Goal: Information Seeking & Learning: Learn about a topic

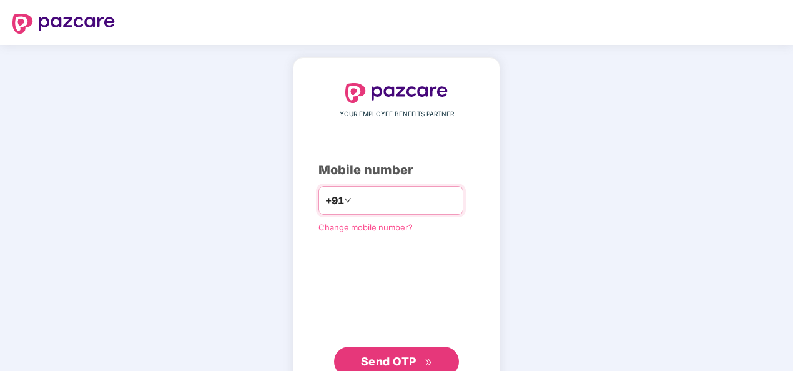
click at [381, 190] on input "number" at bounding box center [405, 200] width 102 height 20
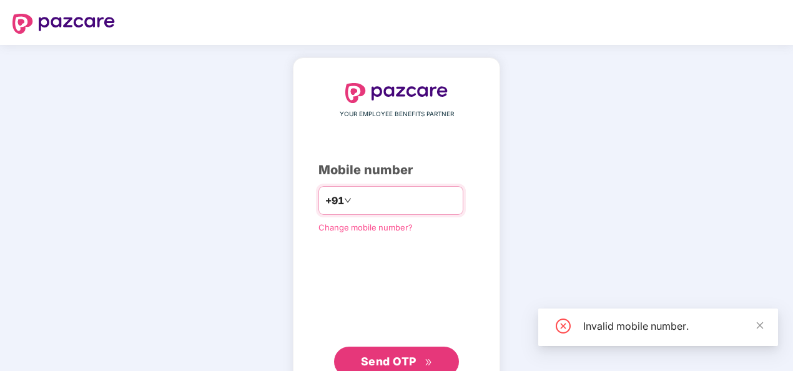
click at [354, 198] on input "**********" at bounding box center [405, 200] width 102 height 20
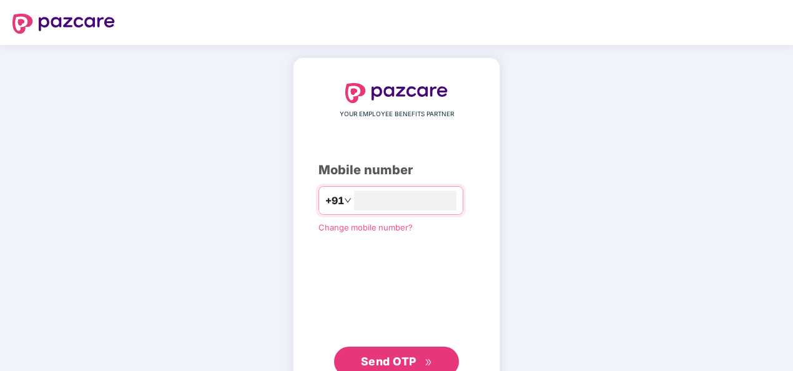
type input "**********"
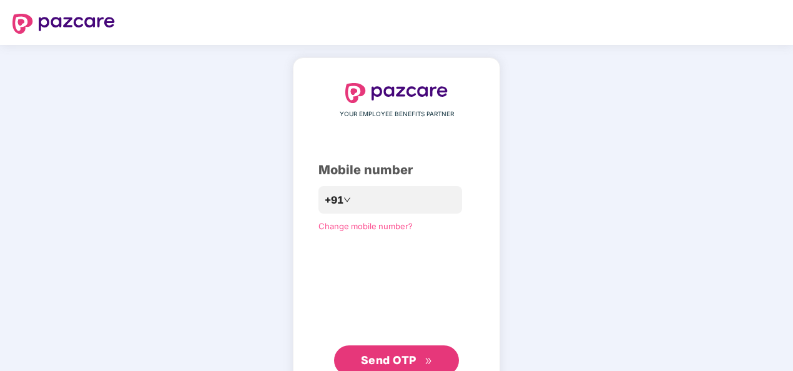
click at [391, 355] on span "Send OTP" at bounding box center [389, 359] width 56 height 13
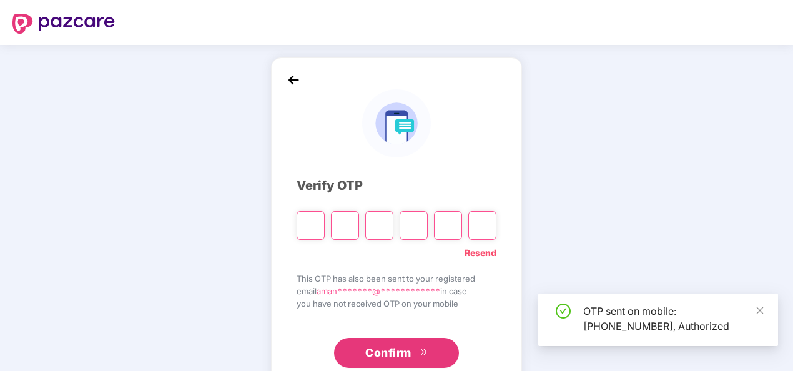
click at [314, 226] on input "Please enter verification code. Digit 1" at bounding box center [310, 225] width 28 height 29
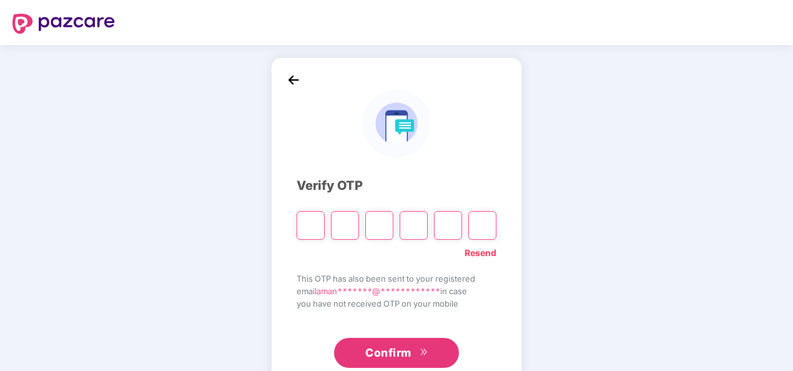
type input "*"
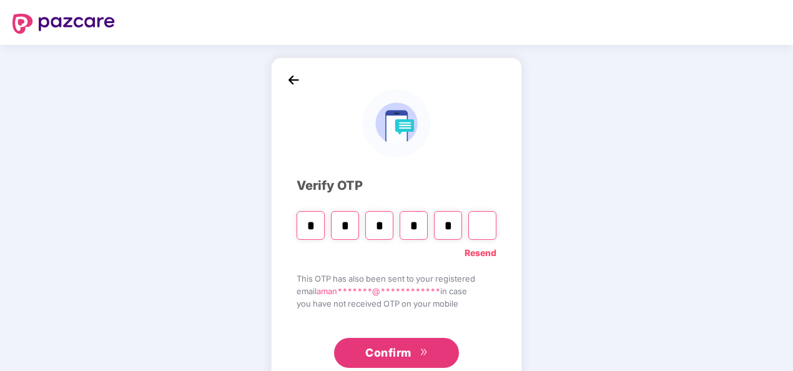
type input "*"
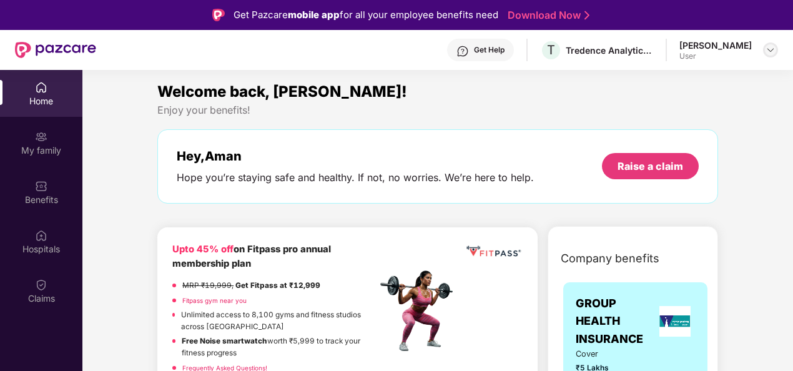
click at [766, 51] on img at bounding box center [770, 50] width 10 height 10
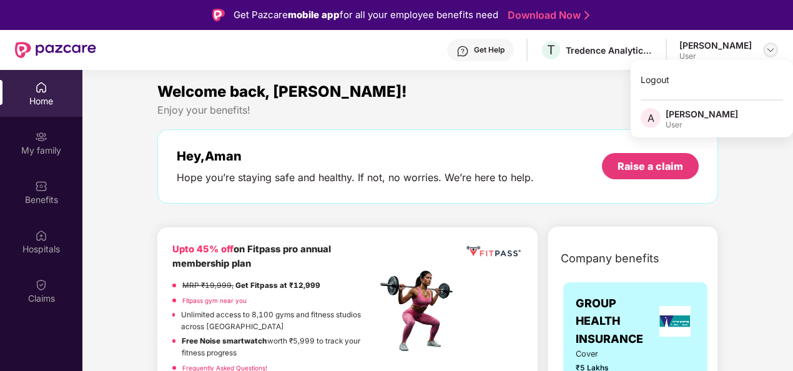
click at [766, 51] on img at bounding box center [770, 50] width 10 height 10
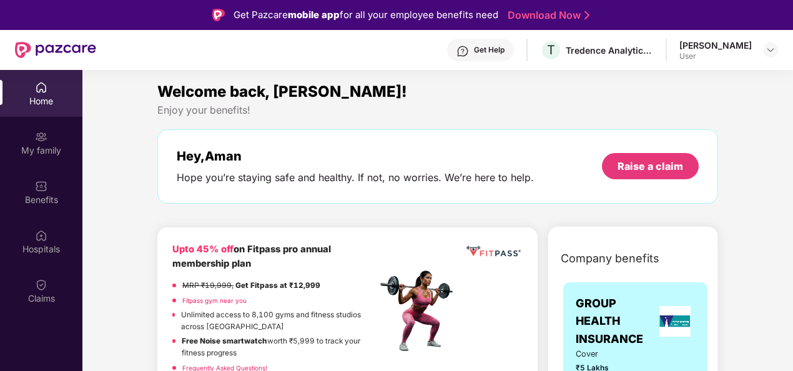
click at [498, 56] on div "Get Help" at bounding box center [480, 50] width 67 height 22
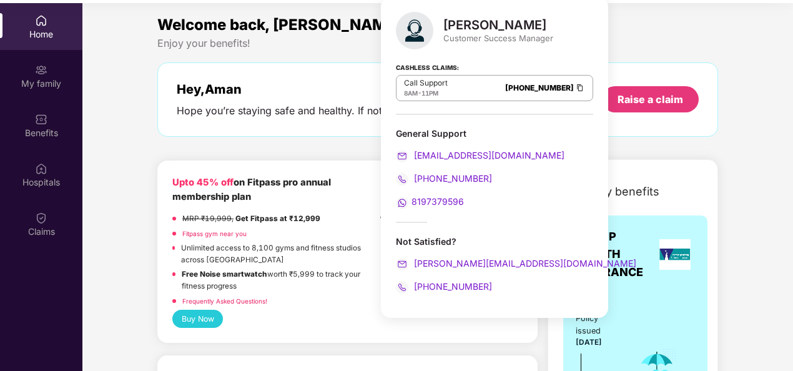
scroll to position [70, 0]
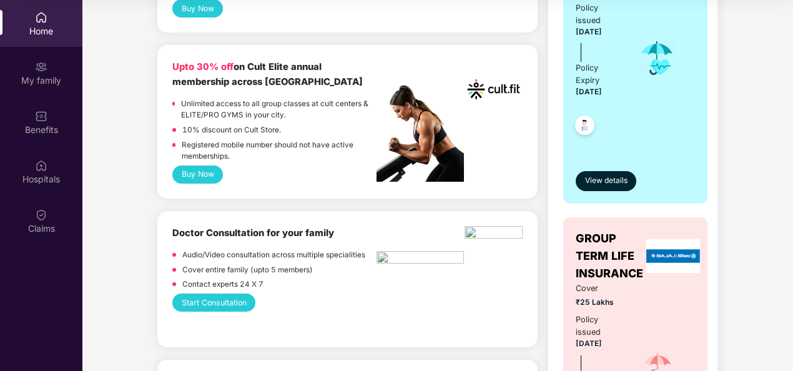
scroll to position [312, 0]
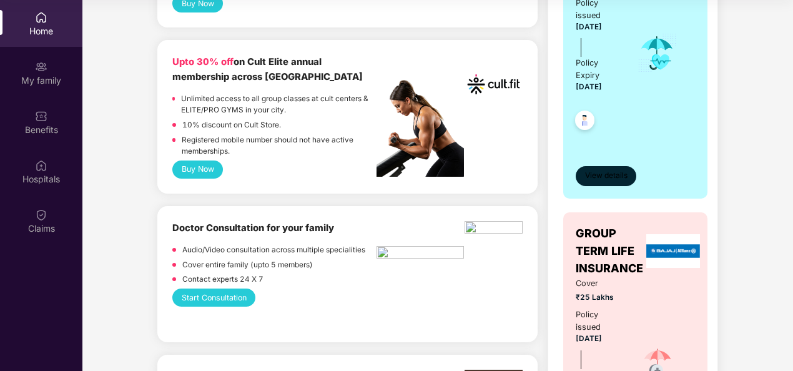
click at [595, 176] on span "View details" at bounding box center [606, 176] width 42 height 12
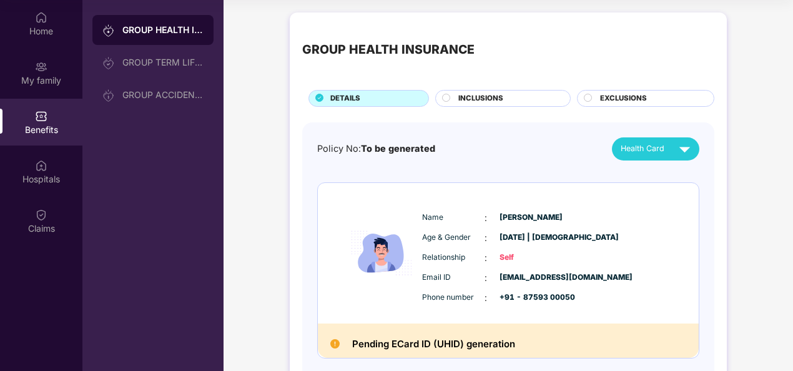
scroll to position [62, 0]
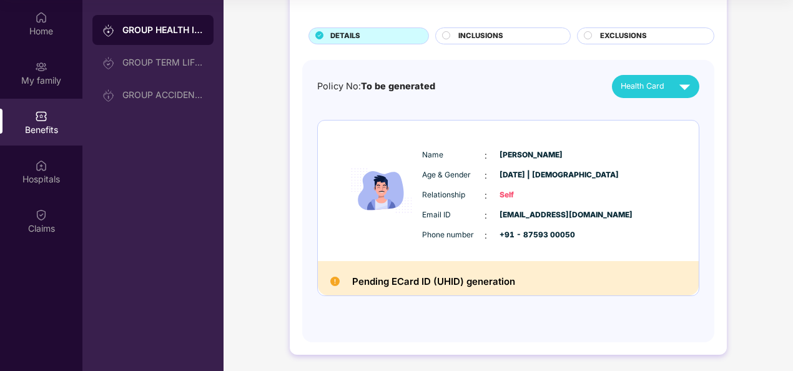
click at [472, 31] on span "INCLUSIONS" at bounding box center [480, 36] width 45 height 11
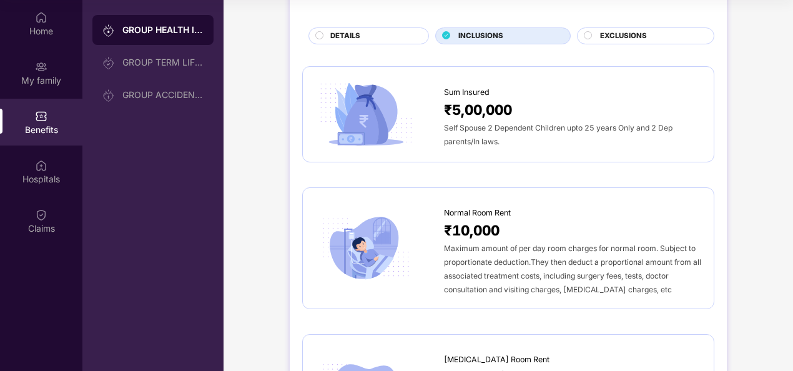
click at [517, 127] on span "Self Spouse 2 Dependent Children upto 25 years Only and 2 Dep parents/In laws." at bounding box center [558, 134] width 228 height 23
click at [464, 110] on span "₹5,00,000" at bounding box center [478, 110] width 68 height 22
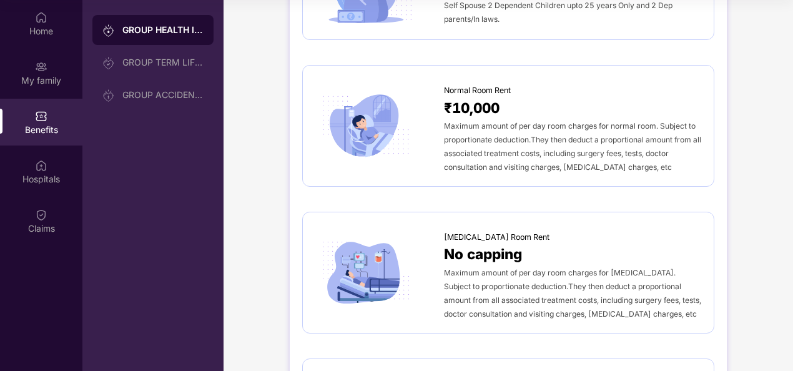
scroll to position [0, 0]
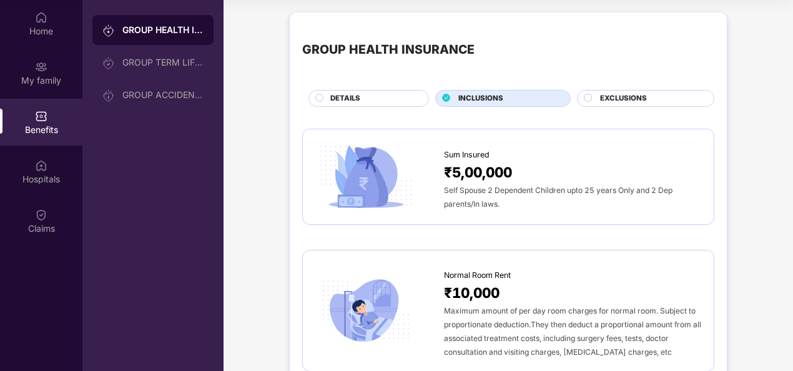
click at [463, 172] on span "₹5,00,000" at bounding box center [478, 172] width 68 height 22
click at [394, 172] on img at bounding box center [365, 177] width 101 height 71
click at [550, 156] on div "Sum Insured" at bounding box center [572, 151] width 257 height 19
click at [594, 93] on div "EXCLUSIONS" at bounding box center [651, 99] width 114 height 13
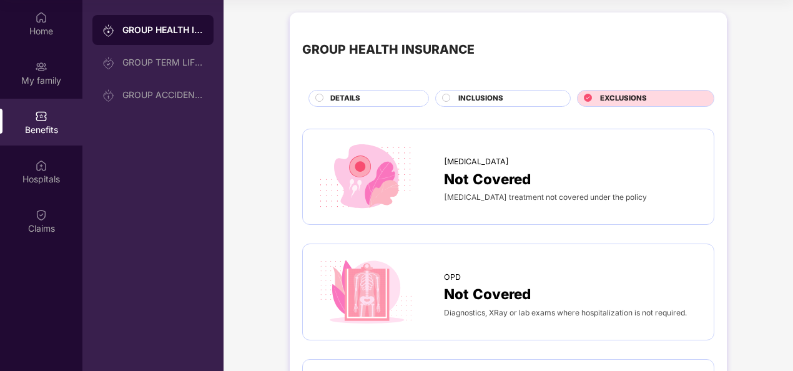
click at [479, 104] on div "INCLUSIONS" at bounding box center [508, 99] width 112 height 13
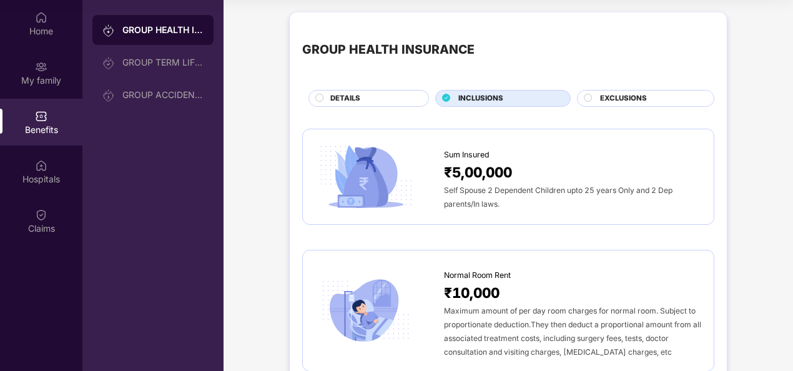
click at [458, 190] on span "Self Spouse 2 Dependent Children upto 25 years Only and 2 Dep parents/In laws." at bounding box center [558, 196] width 228 height 23
click at [431, 167] on div at bounding box center [379, 177] width 129 height 71
click at [377, 101] on div "DETAILS" at bounding box center [373, 99] width 98 height 13
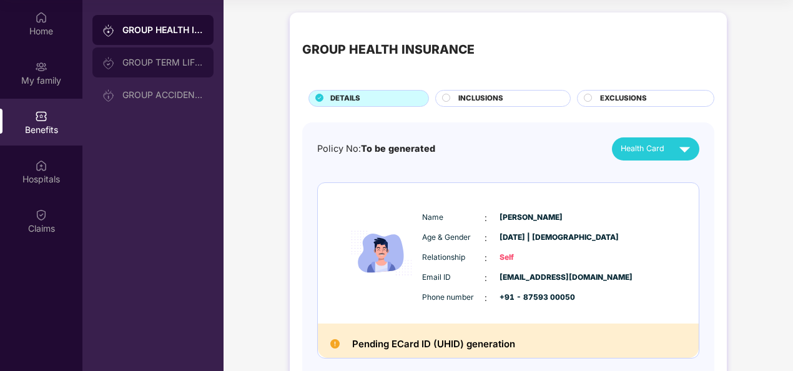
click at [150, 67] on div "GROUP TERM LIFE INSURANCE" at bounding box center [152, 62] width 121 height 30
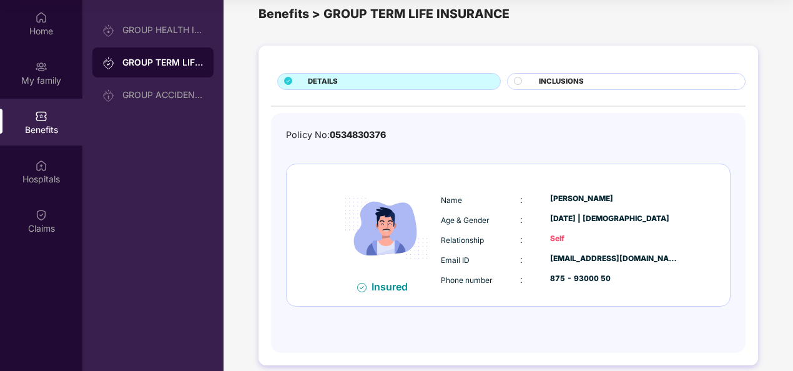
scroll to position [32, 0]
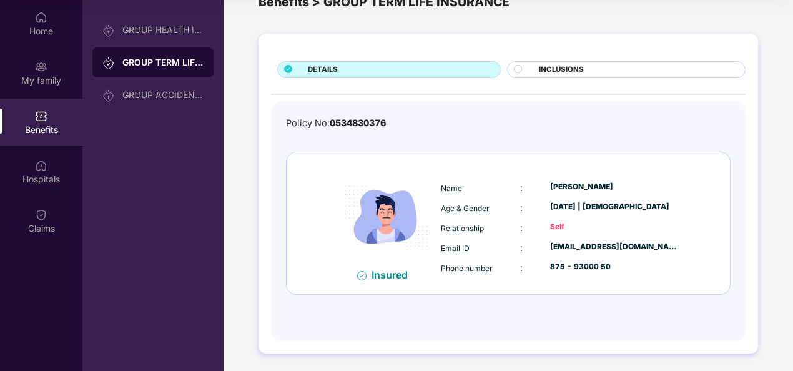
click at [570, 72] on span "INCLUSIONS" at bounding box center [561, 69] width 45 height 11
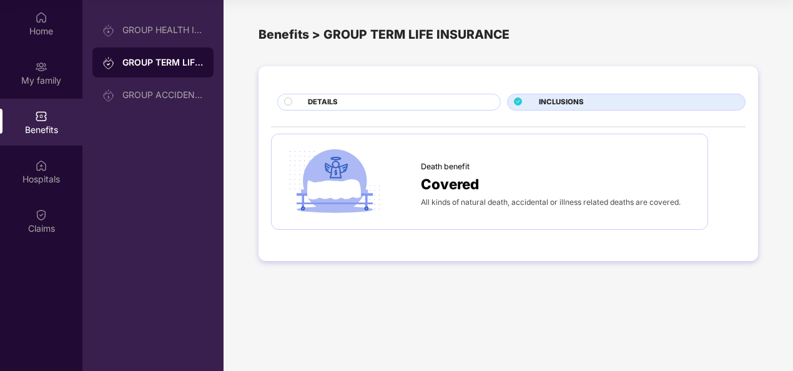
scroll to position [0, 0]
click at [455, 178] on span "Covered" at bounding box center [450, 184] width 58 height 22
click at [436, 201] on span "All kinds of natural death, accidental or illness related deaths are covered." at bounding box center [551, 201] width 260 height 9
click at [327, 109] on div "DETAILS" at bounding box center [397, 103] width 192 height 13
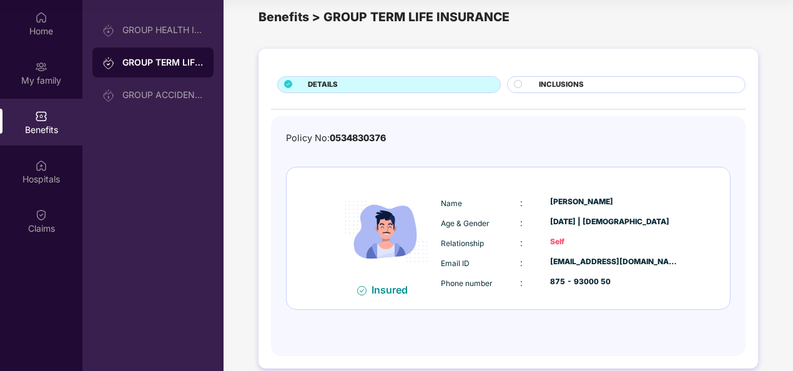
scroll to position [32, 0]
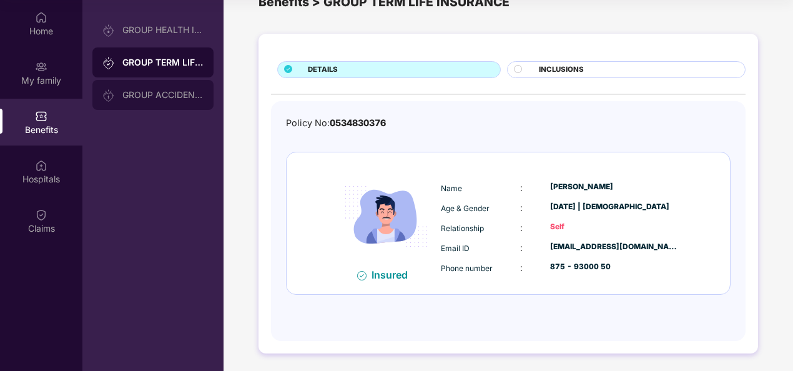
click at [151, 101] on div "GROUP ACCIDENTAL INSURANCE" at bounding box center [152, 95] width 121 height 30
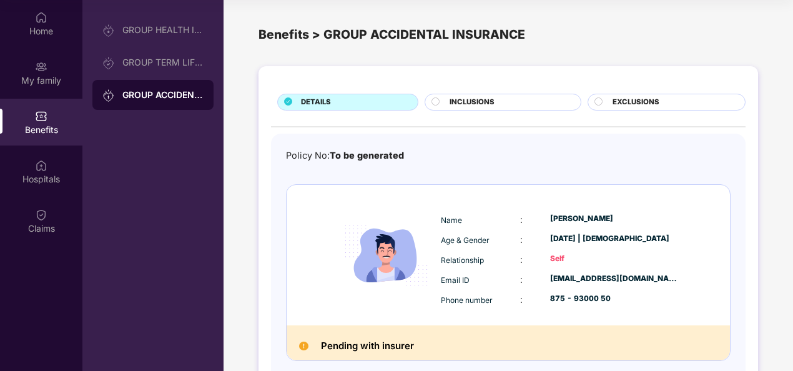
click at [459, 99] on span "INCLUSIONS" at bounding box center [471, 102] width 45 height 11
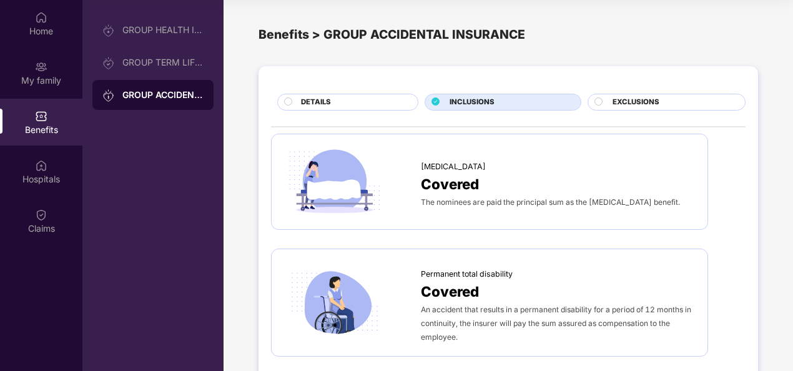
click at [462, 188] on span "Covered" at bounding box center [450, 184] width 58 height 22
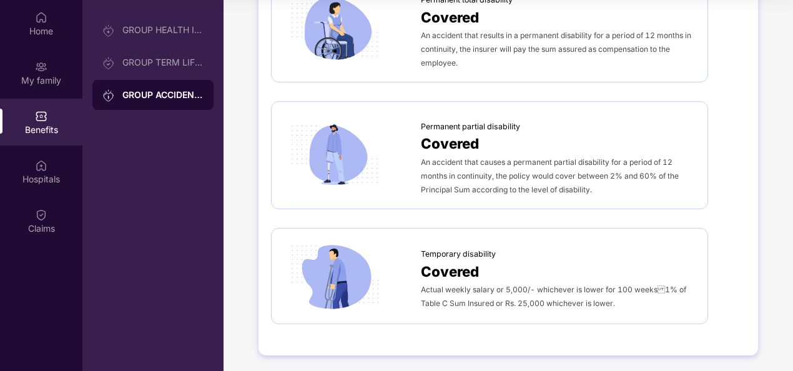
scroll to position [275, 0]
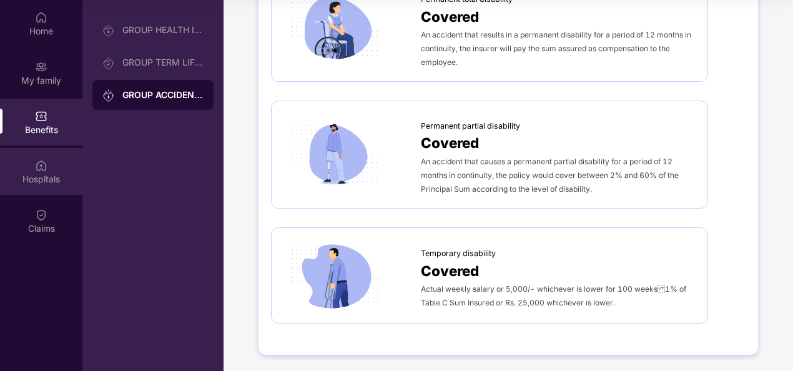
click at [45, 178] on div "Hospitals" at bounding box center [41, 179] width 82 height 12
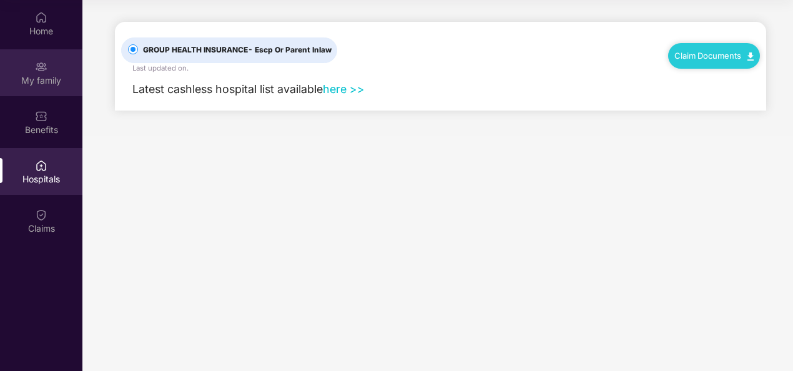
click at [38, 95] on div "My family" at bounding box center [41, 72] width 82 height 47
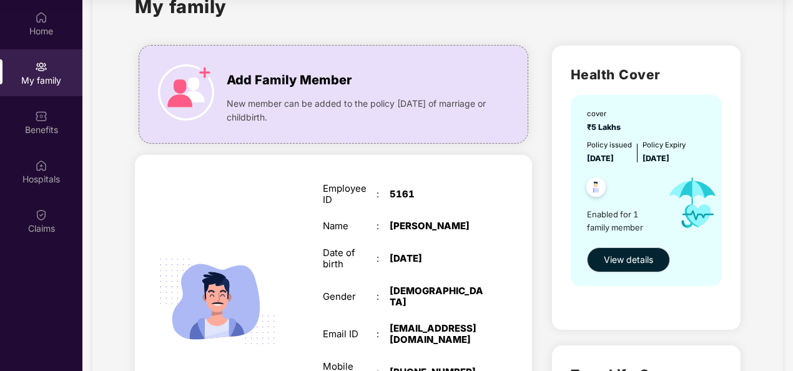
scroll to position [62, 0]
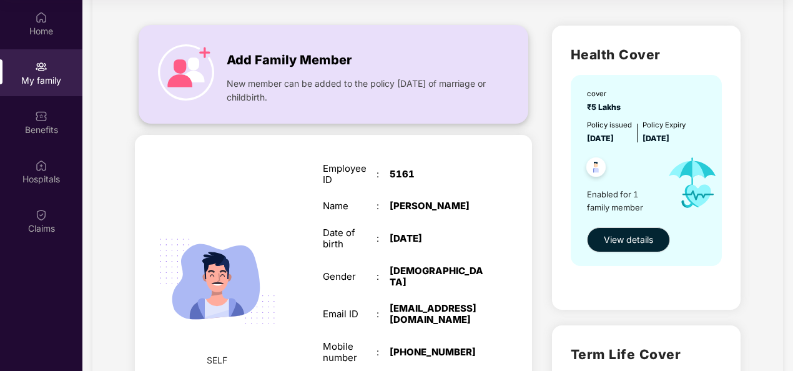
click at [300, 59] on span "Add Family Member" at bounding box center [289, 60] width 125 height 19
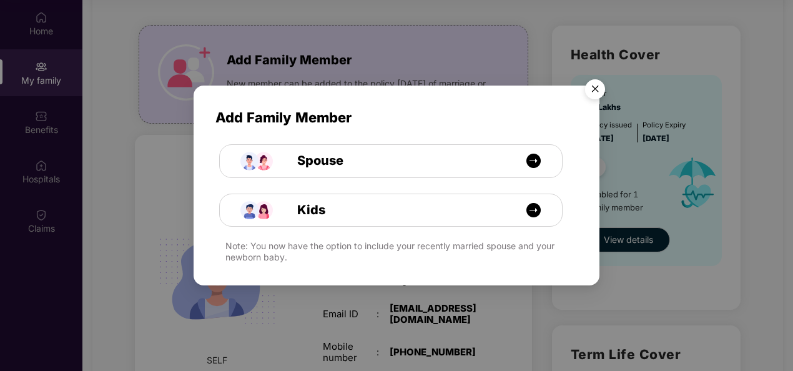
click at [594, 85] on img "Close" at bounding box center [594, 91] width 35 height 35
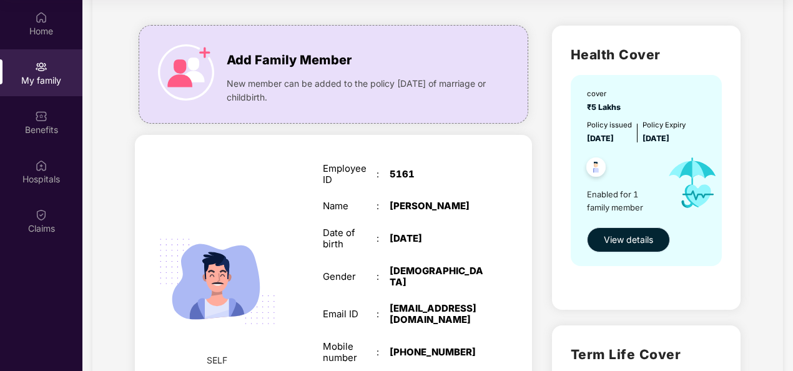
click at [624, 242] on span "View details" at bounding box center [627, 240] width 49 height 14
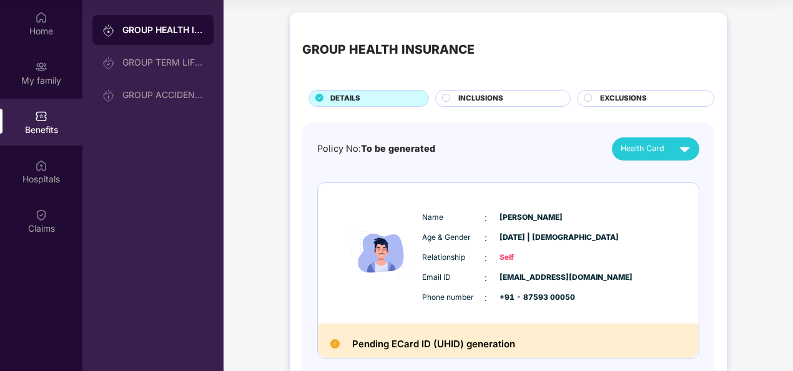
scroll to position [62, 0]
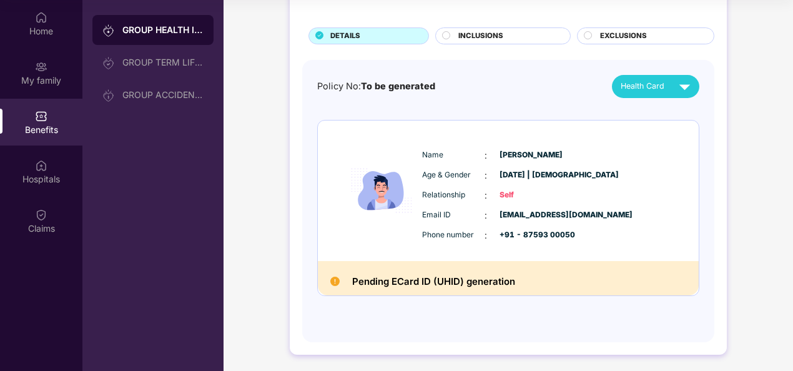
click at [499, 36] on span "INCLUSIONS" at bounding box center [480, 36] width 45 height 11
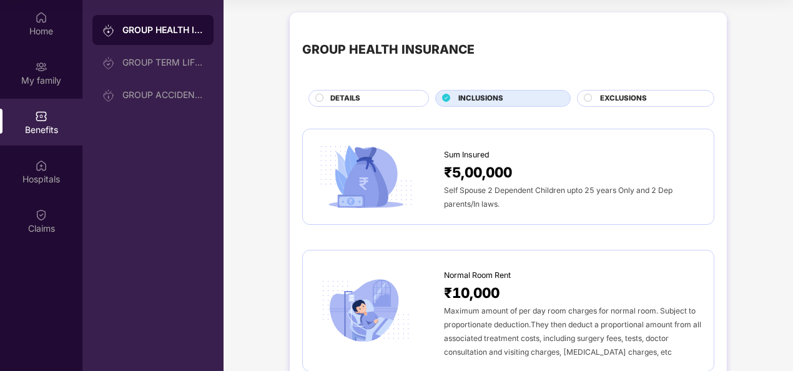
scroll to position [0, 0]
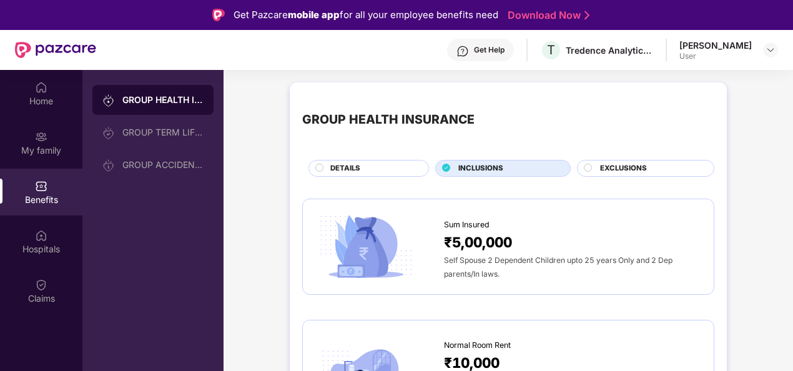
click at [504, 51] on div "Get Help" at bounding box center [489, 50] width 31 height 10
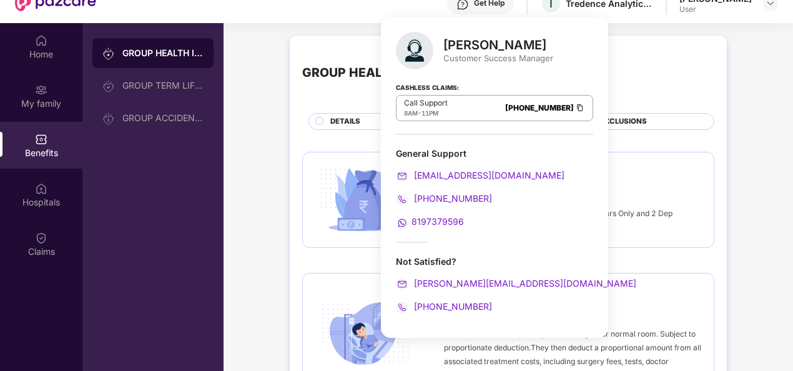
scroll to position [70, 0]
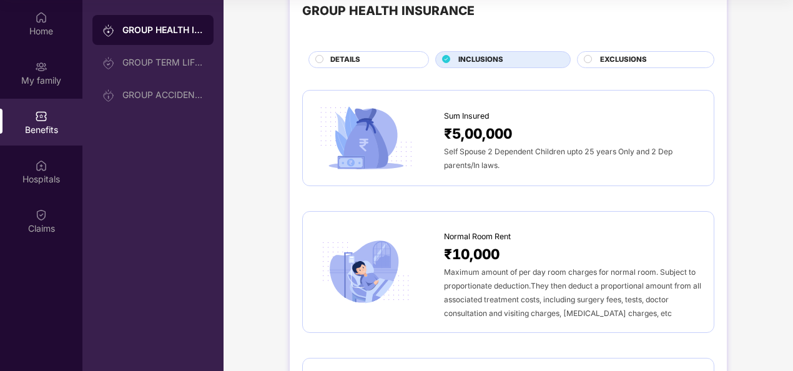
scroll to position [0, 0]
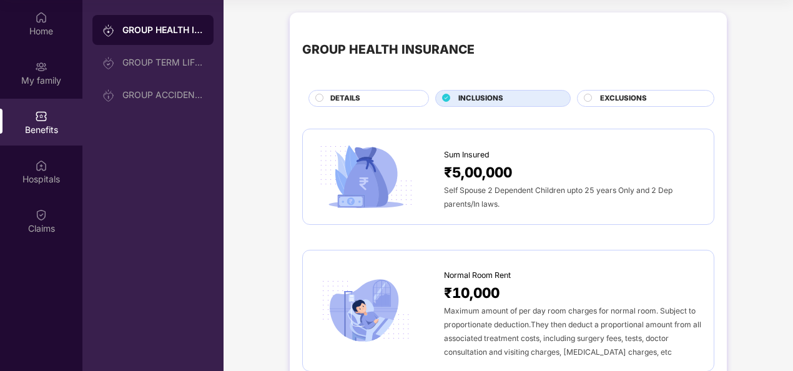
click at [458, 173] on span "₹5,00,000" at bounding box center [478, 172] width 68 height 22
drag, startPoint x: 458, startPoint y: 173, endPoint x: 408, endPoint y: 173, distance: 49.9
click at [408, 173] on img at bounding box center [365, 177] width 101 height 71
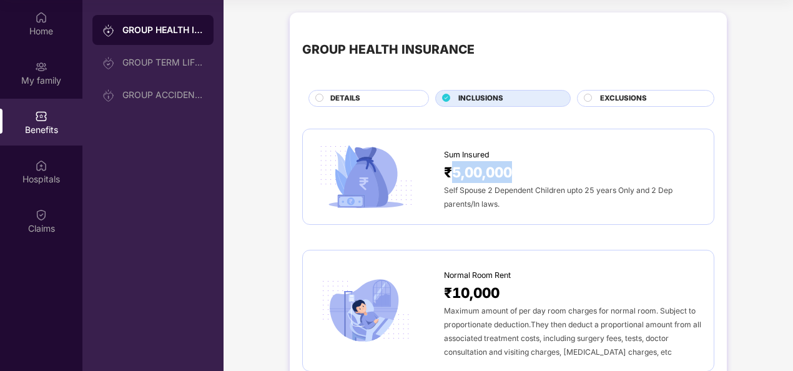
click at [329, 175] on img at bounding box center [365, 177] width 101 height 71
click at [341, 175] on img at bounding box center [365, 177] width 101 height 71
click at [547, 183] on div "Self Spouse 2 Dependent Children upto 25 years Only and 2 Dep parents/In laws." at bounding box center [572, 196] width 257 height 27
click at [302, 177] on div "Sum Insured ₹5,00,000 Self Spouse 2 Dependent Children upto 25 years Only and 2…" at bounding box center [508, 177] width 412 height 97
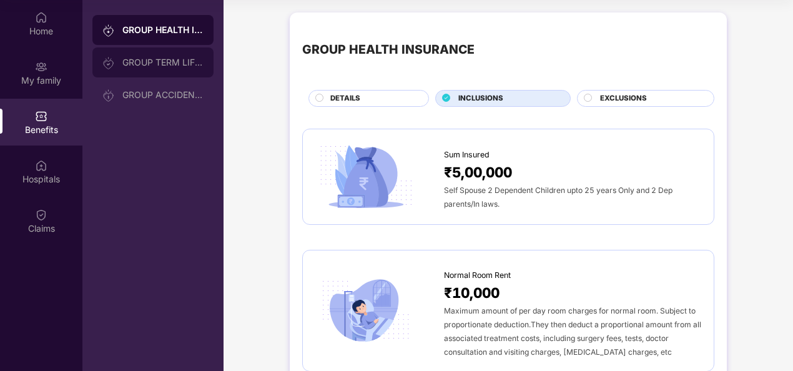
click at [140, 65] on div "GROUP TERM LIFE INSURANCE" at bounding box center [162, 62] width 81 height 10
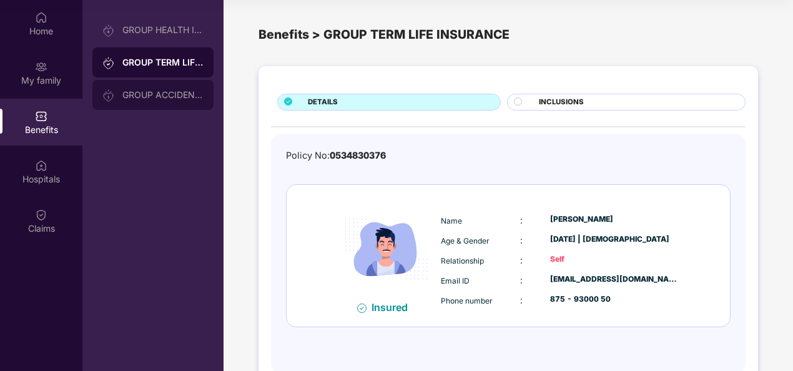
click at [135, 97] on div "GROUP ACCIDENTAL INSURANCE" at bounding box center [162, 95] width 81 height 10
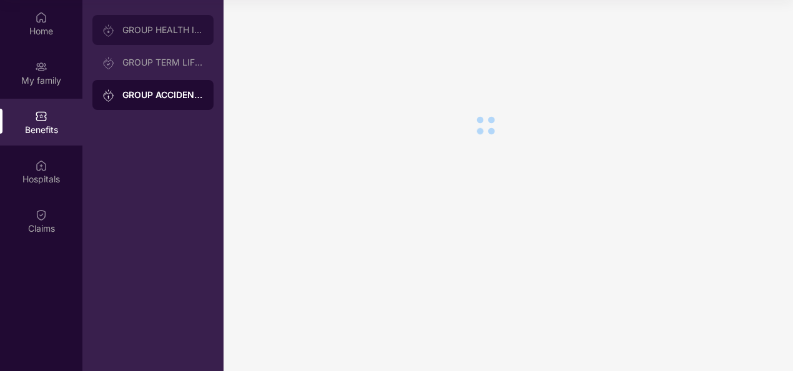
click at [139, 15] on div "GROUP HEALTH INSURANCE" at bounding box center [152, 30] width 121 height 30
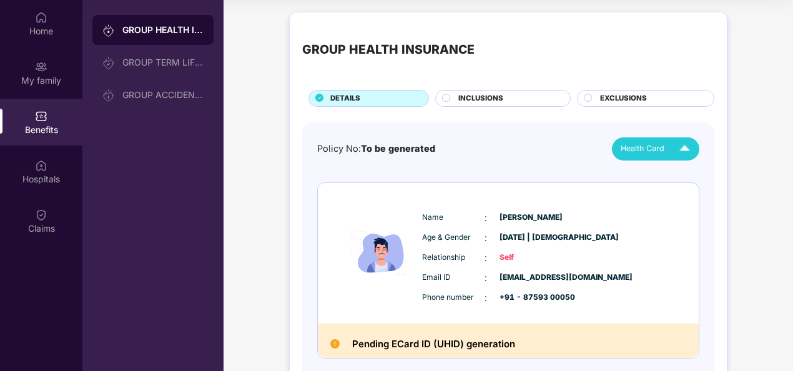
click at [672, 150] on div "Health Card" at bounding box center [657, 149] width 75 height 22
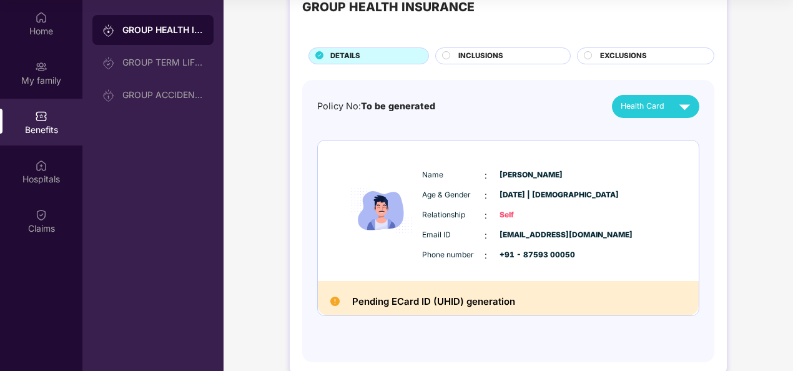
scroll to position [64, 0]
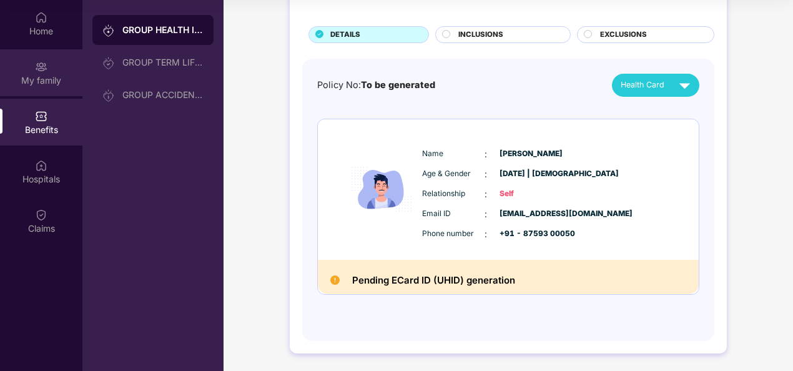
click at [17, 76] on div "My family" at bounding box center [41, 80] width 82 height 12
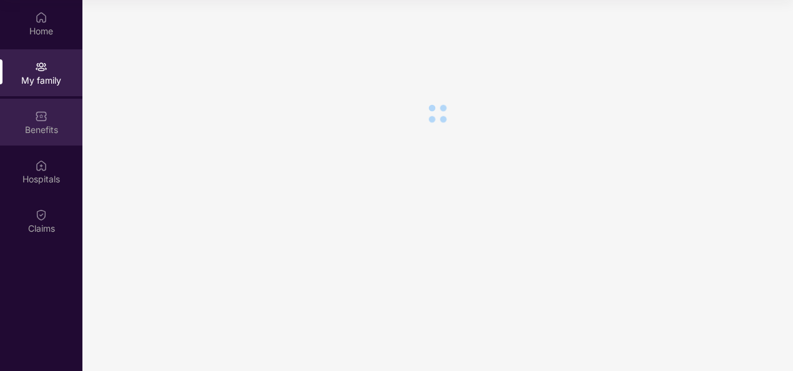
click at [37, 127] on div "Benefits" at bounding box center [41, 130] width 82 height 12
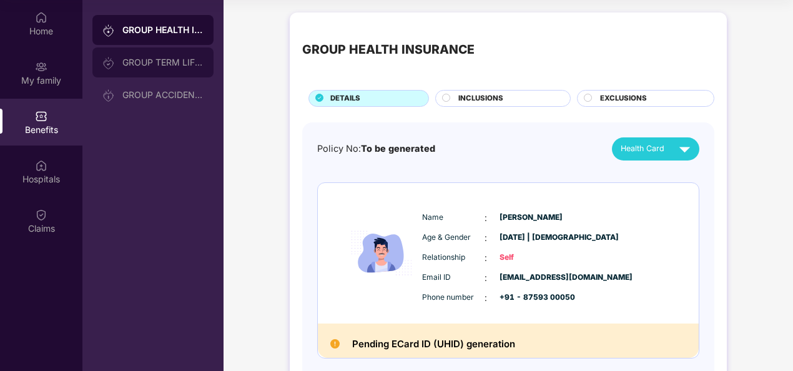
click at [153, 62] on div "GROUP TERM LIFE INSURANCE" at bounding box center [162, 62] width 81 height 10
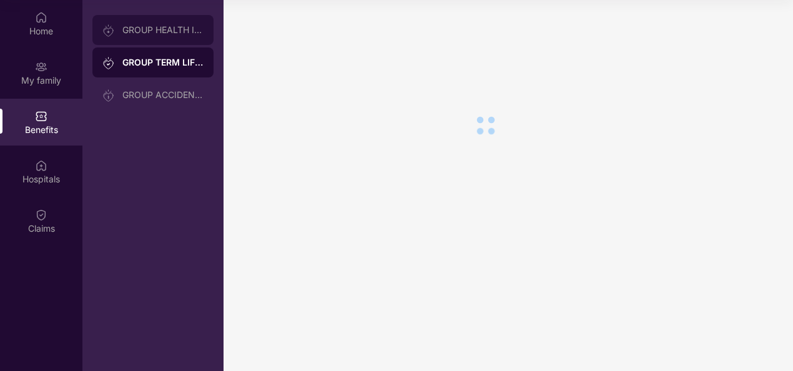
click at [150, 29] on div "GROUP HEALTH INSURANCE" at bounding box center [162, 30] width 81 height 10
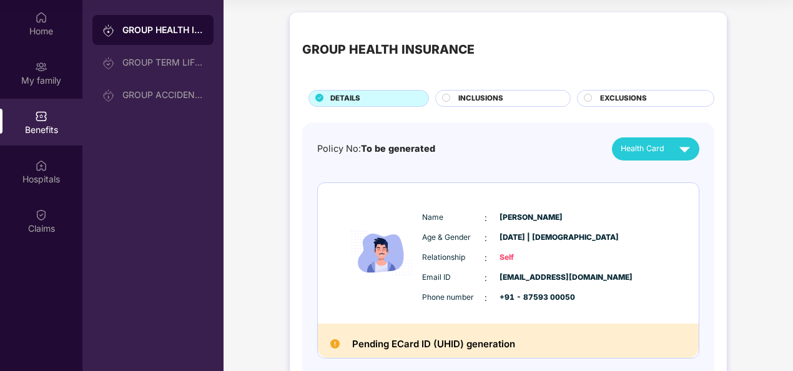
click at [452, 98] on div "INCLUSIONS" at bounding box center [508, 99] width 112 height 13
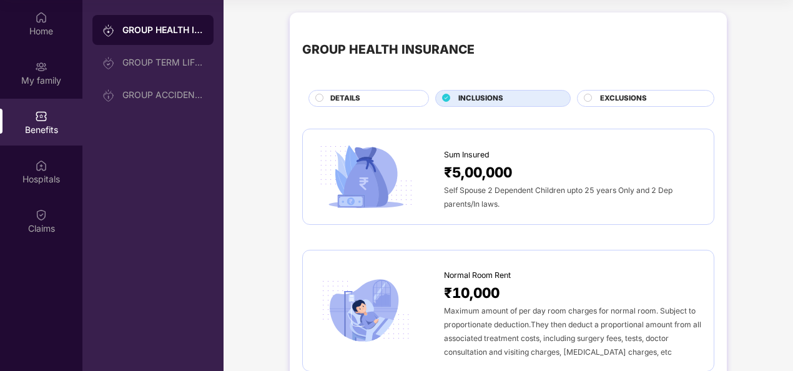
click at [338, 97] on span "DETAILS" at bounding box center [345, 98] width 30 height 11
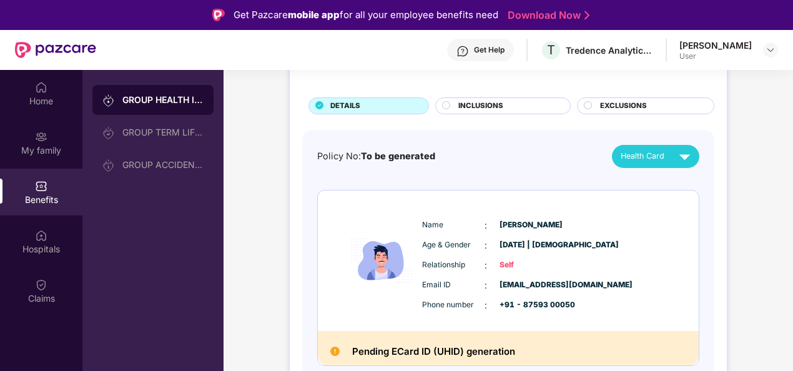
scroll to position [64, 0]
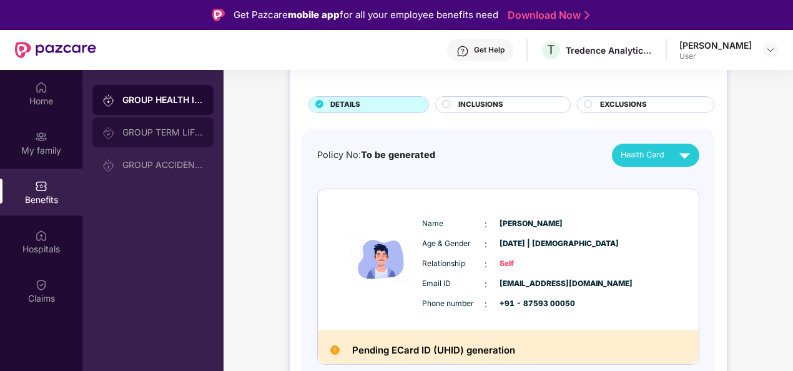
click at [168, 124] on div "GROUP TERM LIFE INSURANCE" at bounding box center [152, 132] width 121 height 30
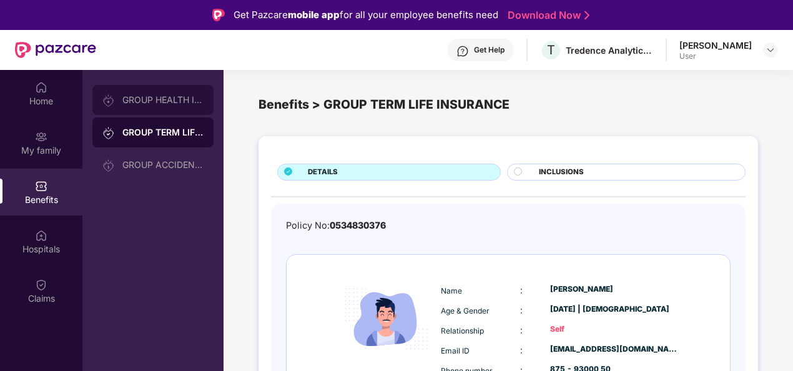
click at [137, 100] on div "GROUP HEALTH INSURANCE" at bounding box center [162, 100] width 81 height 10
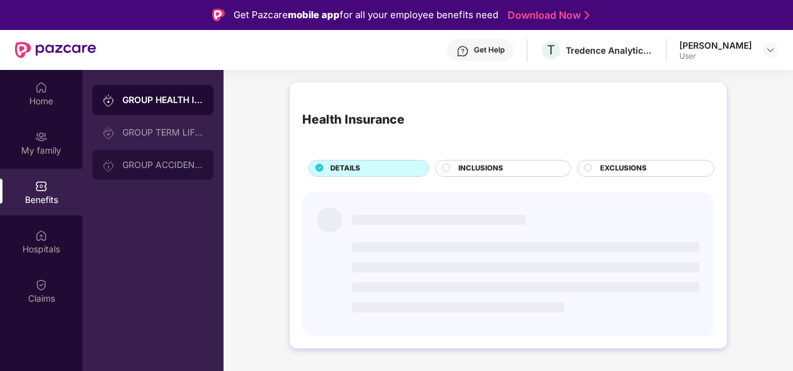
click at [137, 163] on div "GROUP ACCIDENTAL INSURANCE" at bounding box center [162, 165] width 81 height 10
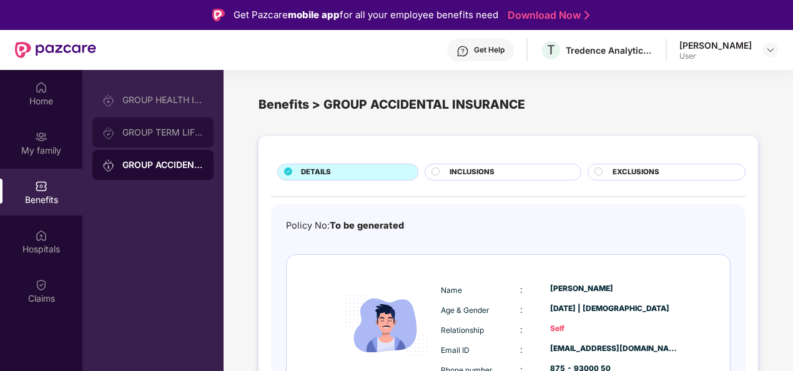
click at [141, 131] on div "GROUP TERM LIFE INSURANCE" at bounding box center [162, 132] width 81 height 10
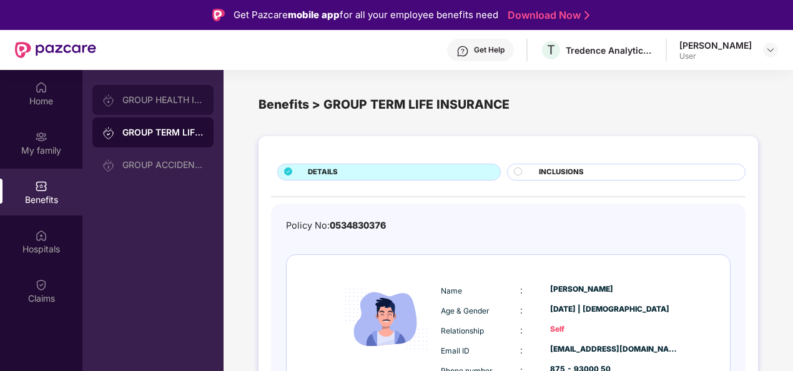
click at [147, 96] on div "GROUP HEALTH INSURANCE" at bounding box center [162, 100] width 81 height 10
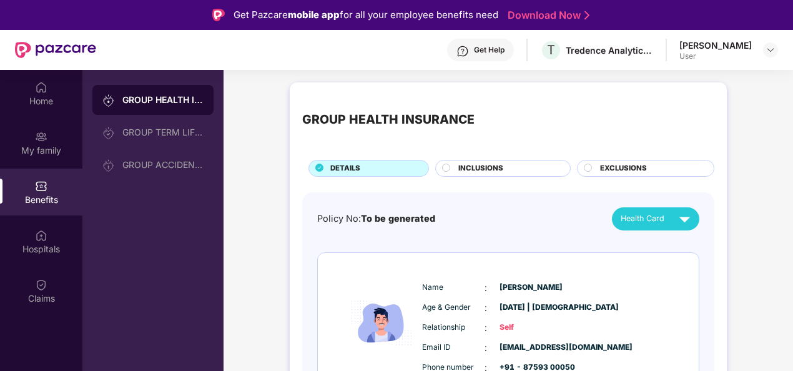
click at [726, 63] on div "Get Help T Tredence Analytics Solutions Private Limited Aman Pandey User" at bounding box center [436, 50] width 681 height 40
click at [769, 51] on img at bounding box center [770, 50] width 10 height 10
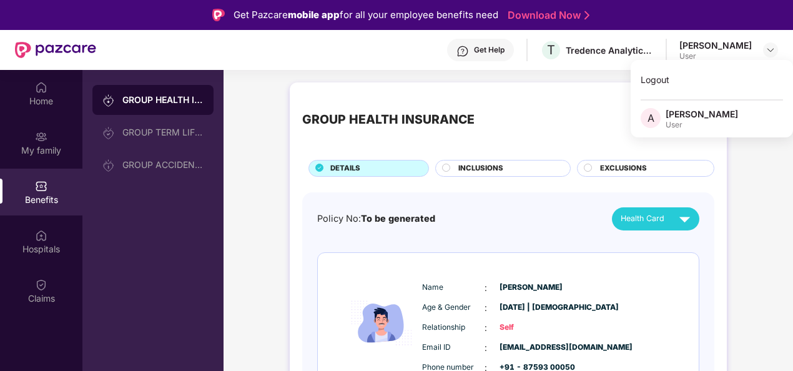
click at [683, 121] on div "User" at bounding box center [701, 125] width 72 height 10
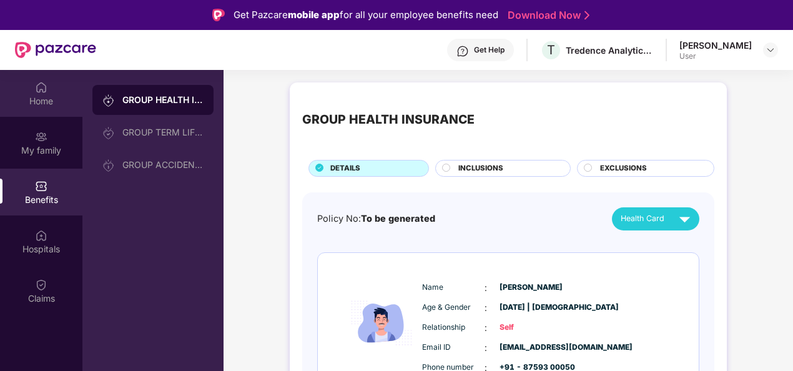
click at [42, 85] on img at bounding box center [41, 87] width 12 height 12
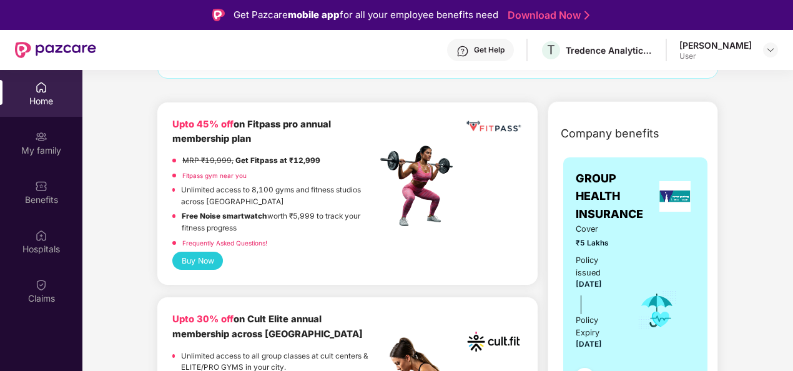
scroll to position [250, 0]
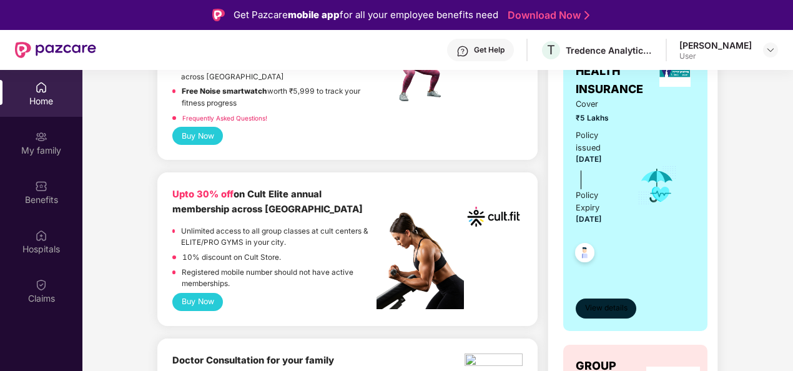
click at [595, 305] on span "View details" at bounding box center [606, 308] width 42 height 12
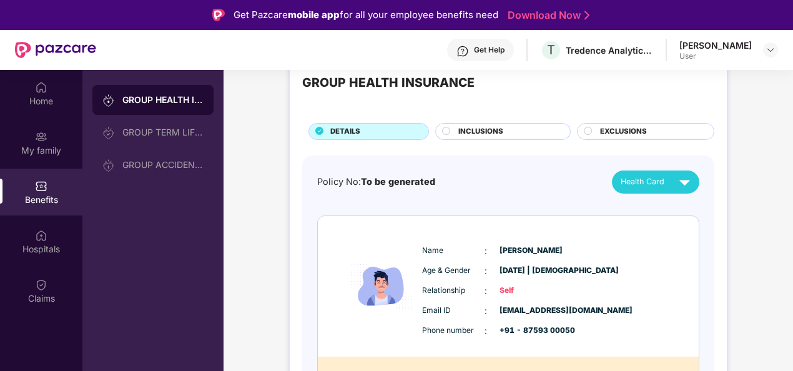
scroll to position [64, 0]
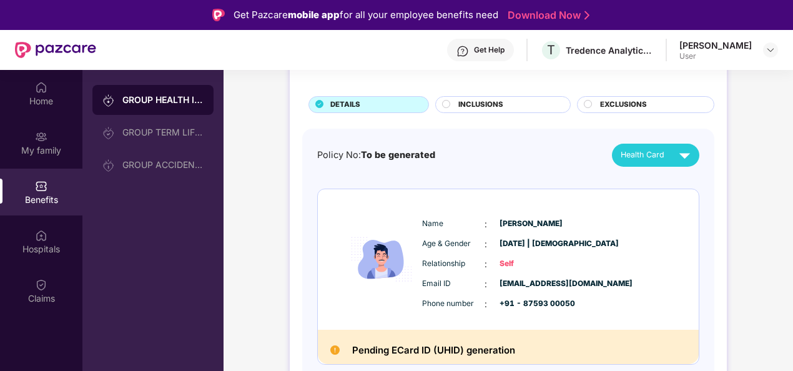
click at [730, 44] on div "[PERSON_NAME]" at bounding box center [715, 45] width 72 height 12
click at [766, 47] on img at bounding box center [770, 50] width 10 height 10
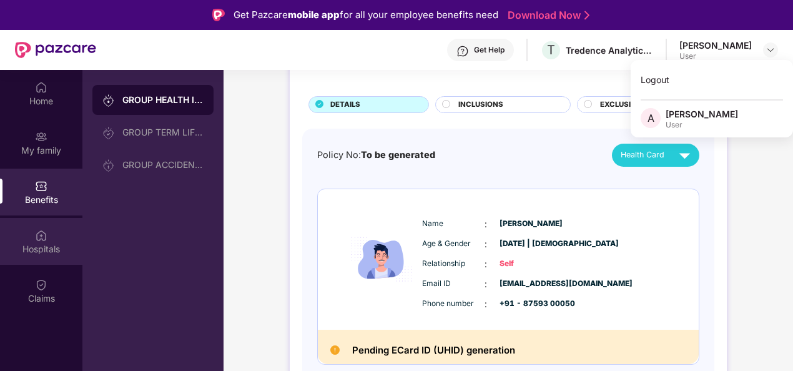
click at [24, 237] on div "Hospitals" at bounding box center [41, 241] width 82 height 47
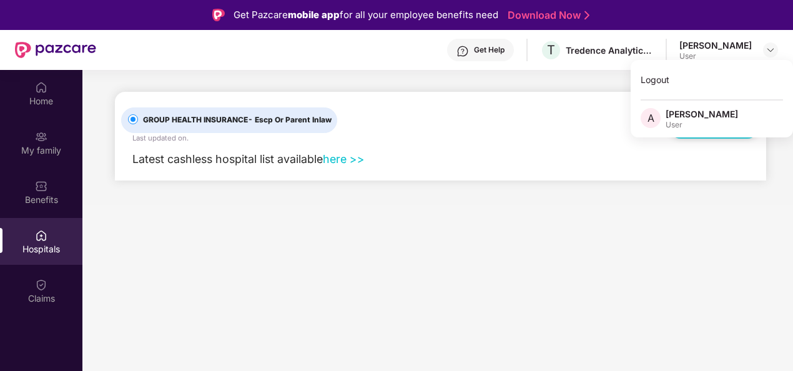
scroll to position [0, 0]
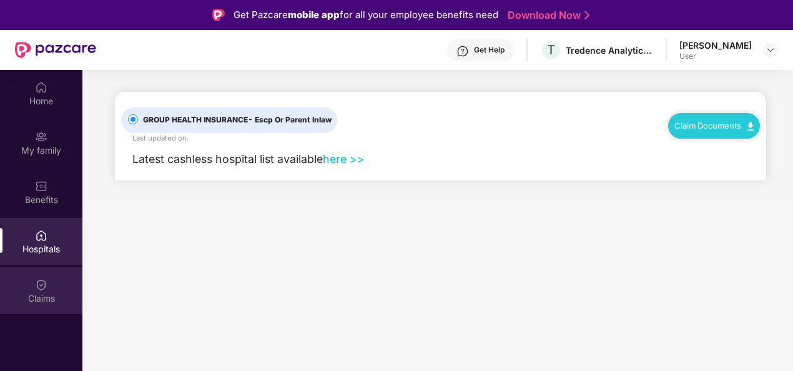
click at [56, 276] on div "Claims" at bounding box center [41, 290] width 82 height 47
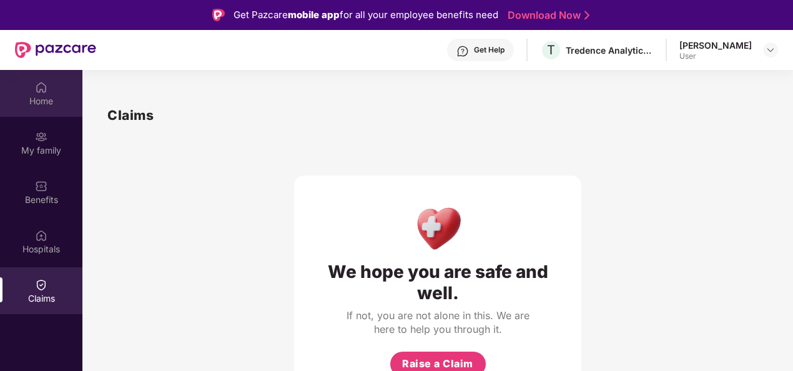
click at [40, 103] on div "Home" at bounding box center [41, 101] width 82 height 12
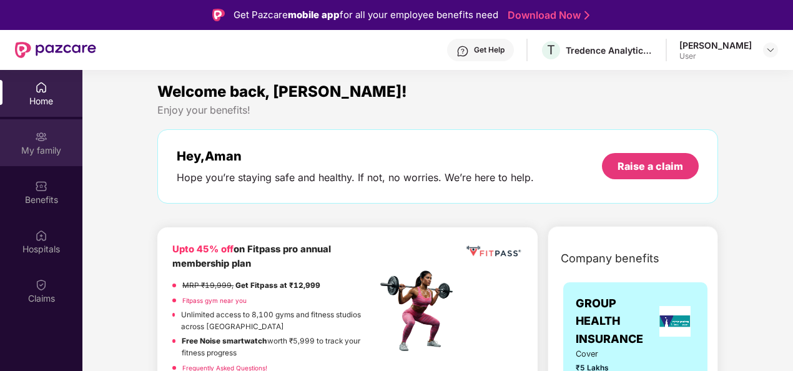
click at [52, 135] on div "My family" at bounding box center [41, 142] width 82 height 47
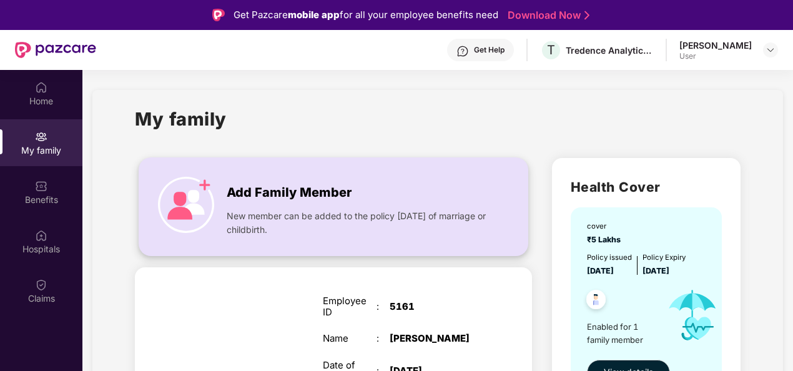
click at [266, 207] on div "New member can be added to the policy [DATE] of marriage or childbirth." at bounding box center [358, 220] width 263 height 34
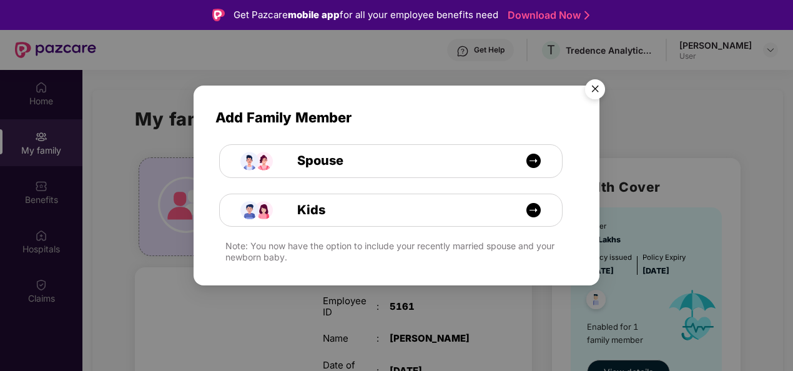
click at [597, 91] on img "Close" at bounding box center [594, 91] width 35 height 35
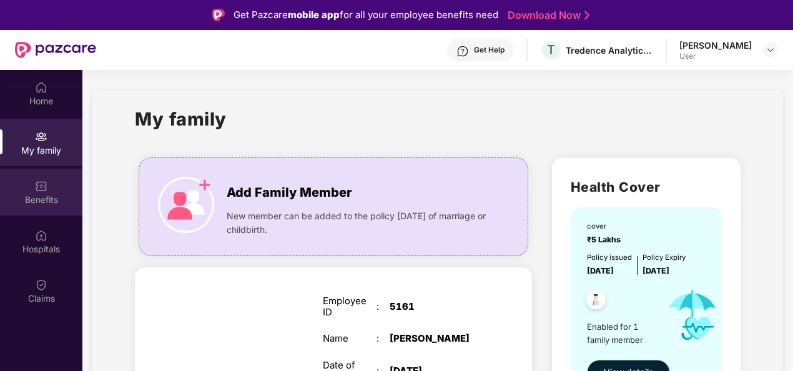
click at [28, 189] on div "Benefits" at bounding box center [41, 192] width 82 height 47
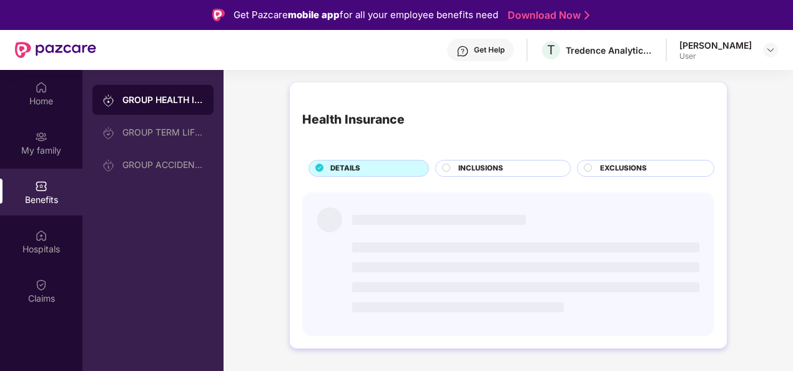
click at [28, 189] on div "Benefits" at bounding box center [41, 192] width 82 height 47
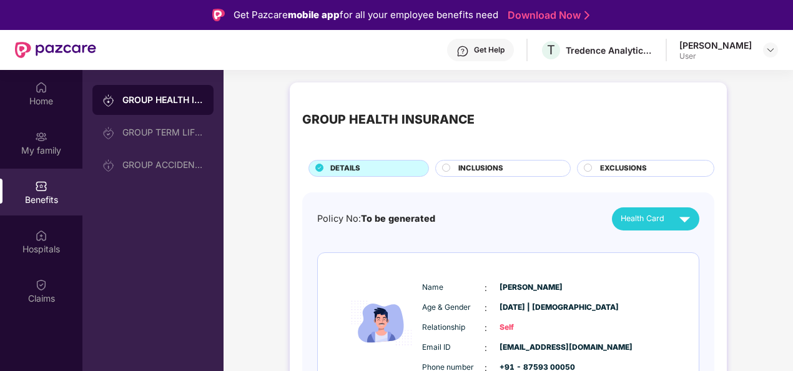
click at [149, 94] on div "GROUP HEALTH INSURANCE" at bounding box center [162, 100] width 81 height 12
click at [276, 151] on div "GROUP HEALTH INSURANCE DETAILS INCLUSIONS EXCLUSIONS Policy No: To be generated…" at bounding box center [507, 290] width 569 height 429
click at [448, 169] on circle at bounding box center [445, 167] width 7 height 7
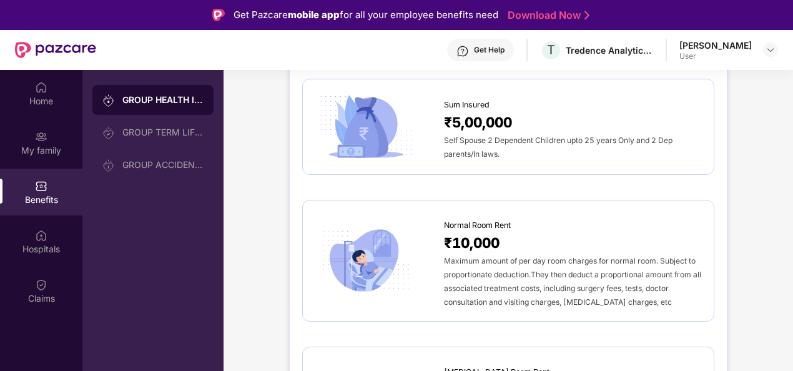
scroll to position [125, 0]
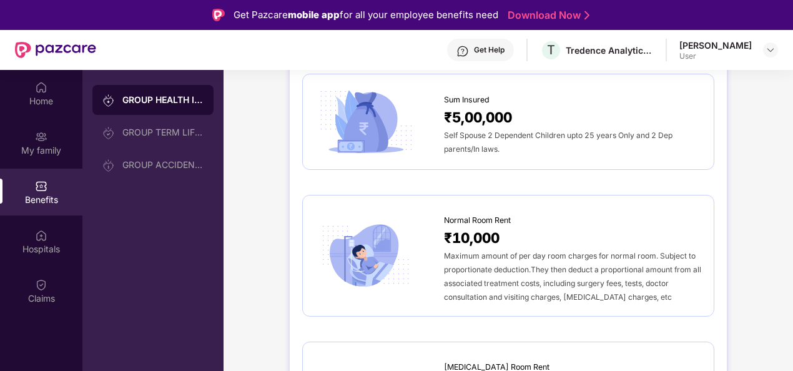
click at [476, 137] on span "Self Spouse 2 Dependent Children upto 25 years Only and 2 Dep parents/In laws." at bounding box center [558, 141] width 228 height 23
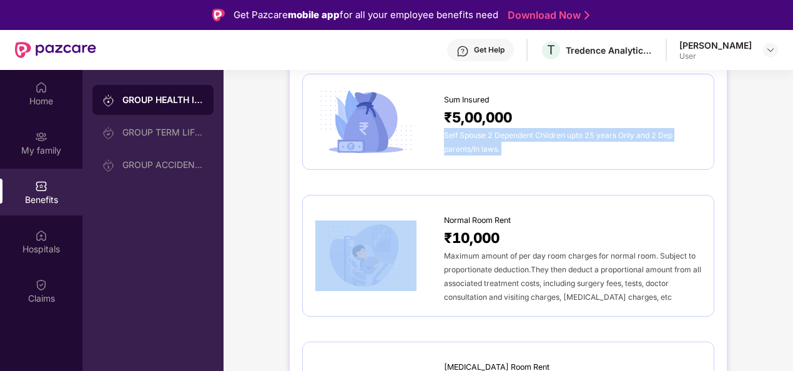
click at [476, 137] on span "Self Spouse 2 Dependent Children upto 25 years Only and 2 Dep parents/In laws." at bounding box center [558, 141] width 228 height 23
